Goal: Find specific page/section: Find specific page/section

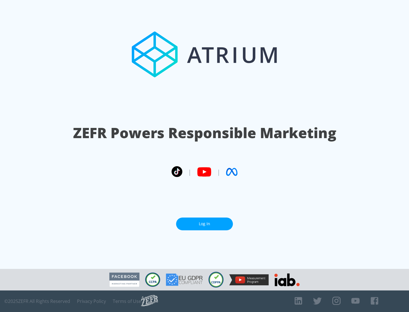
click at [204, 222] on link "Log In" at bounding box center [204, 224] width 57 height 13
